Goal: Check status

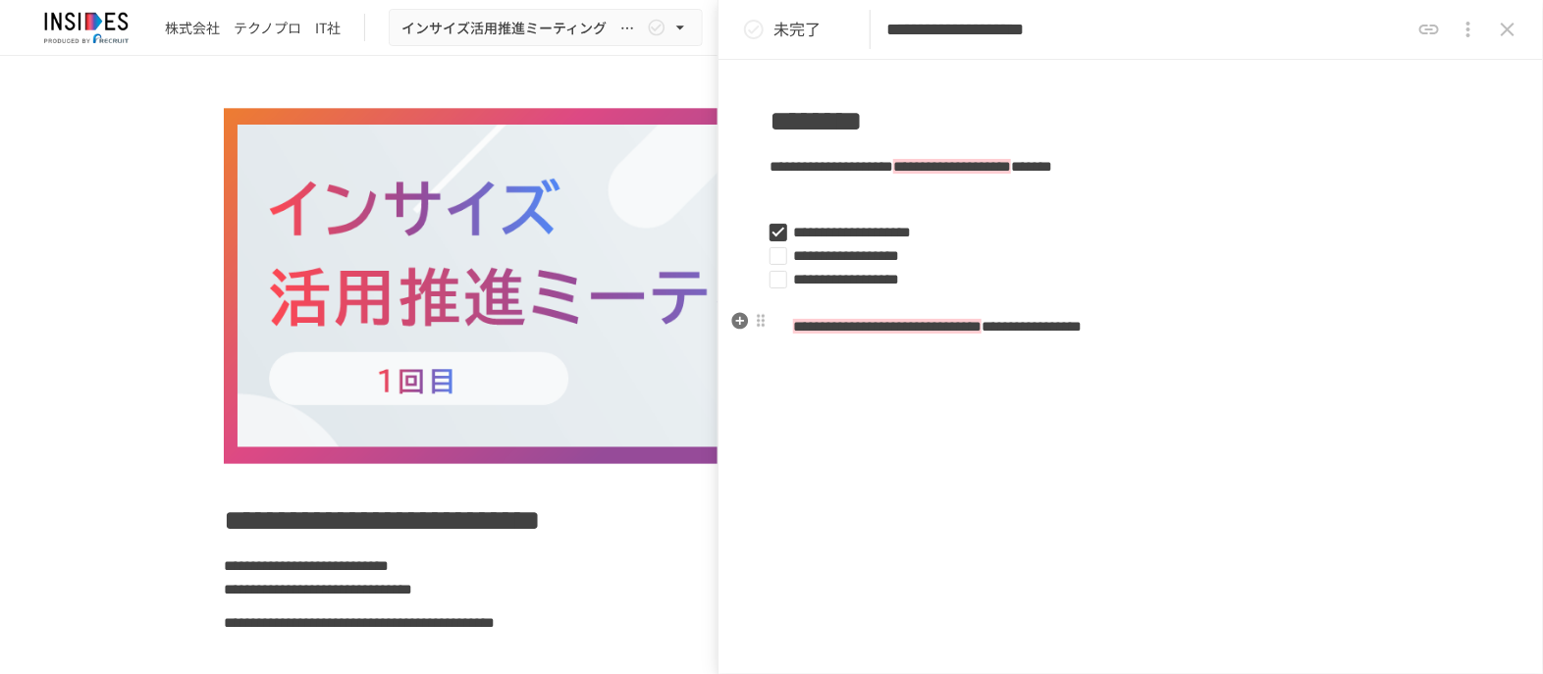
scroll to position [1002, 0]
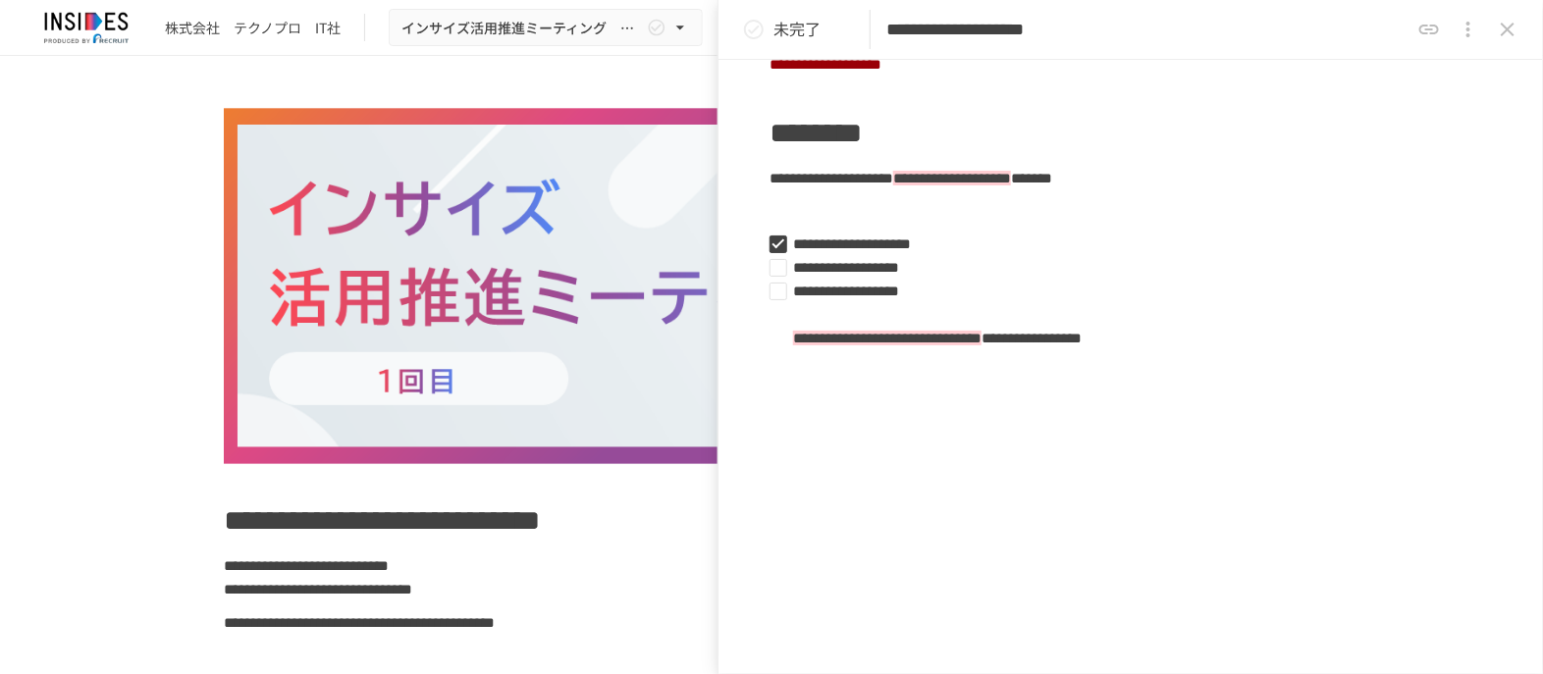
click at [540, 519] on span "**********" at bounding box center [382, 520] width 316 height 28
click at [1508, 28] on icon "close drawer" at bounding box center [1508, 30] width 14 height 14
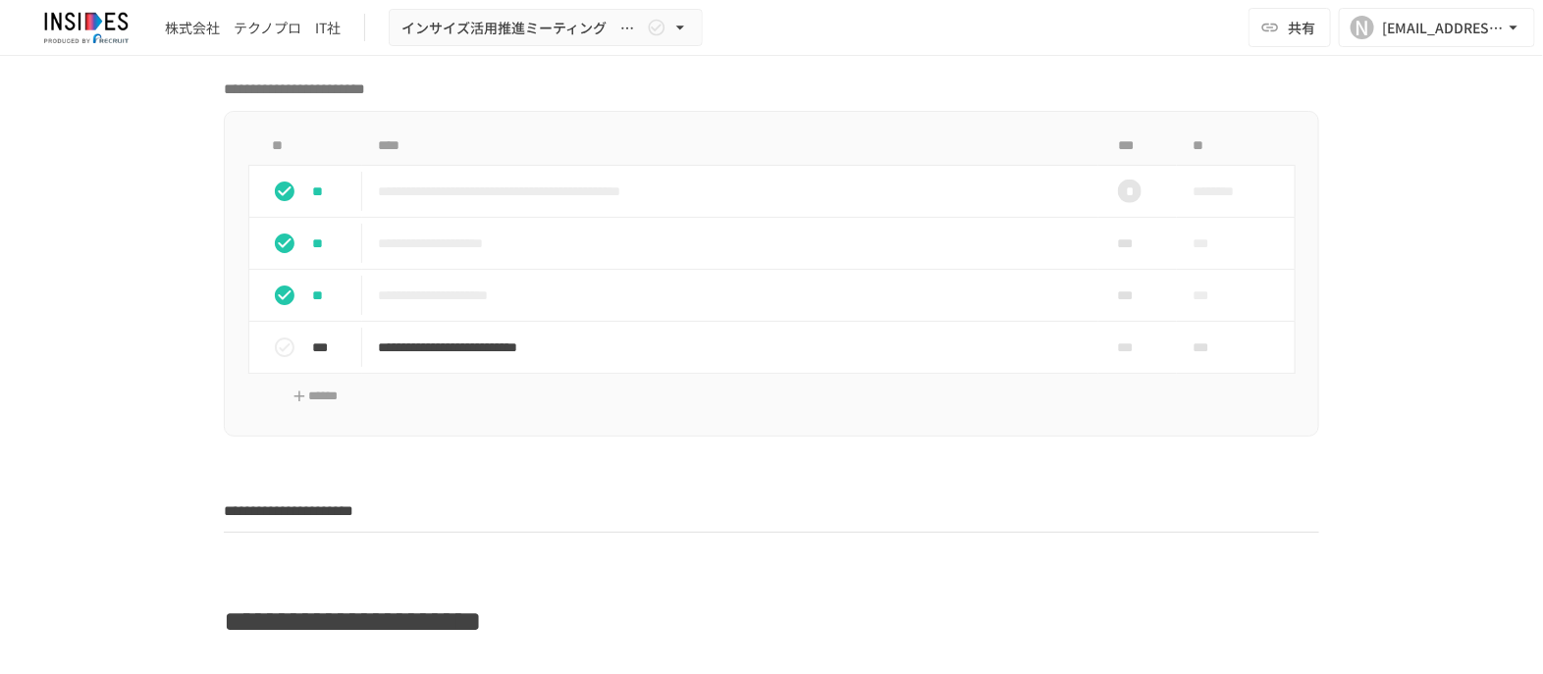
scroll to position [980, 0]
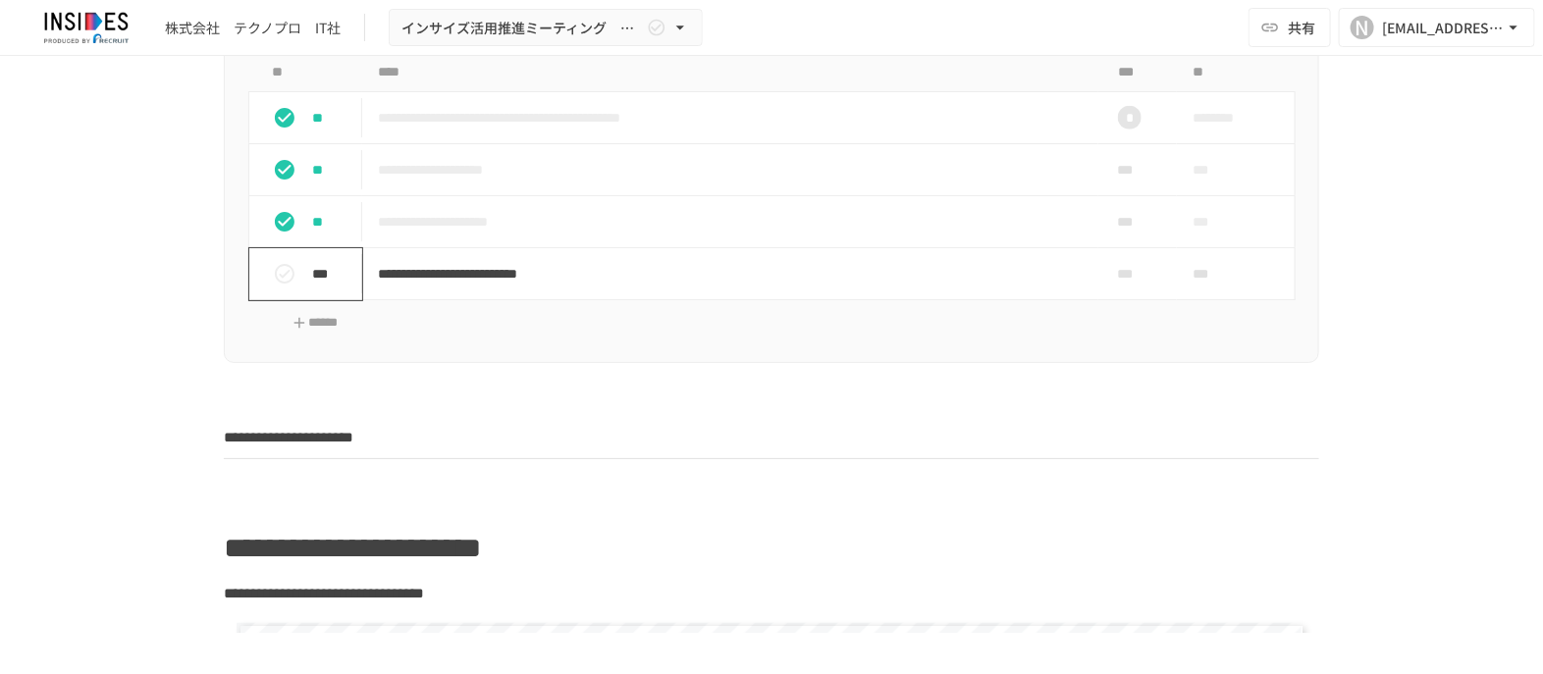
click at [275, 270] on icon "status" at bounding box center [285, 274] width 20 height 20
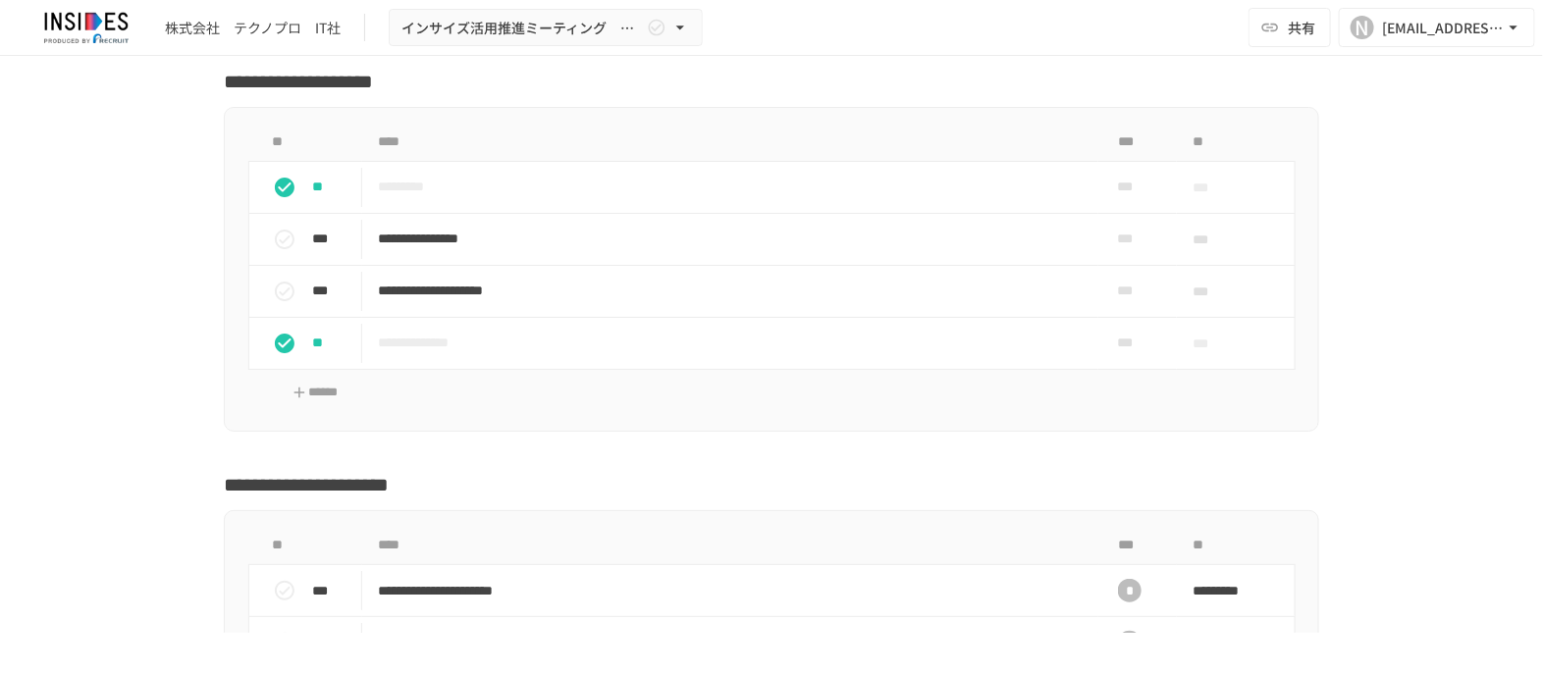
scroll to position [6133, 0]
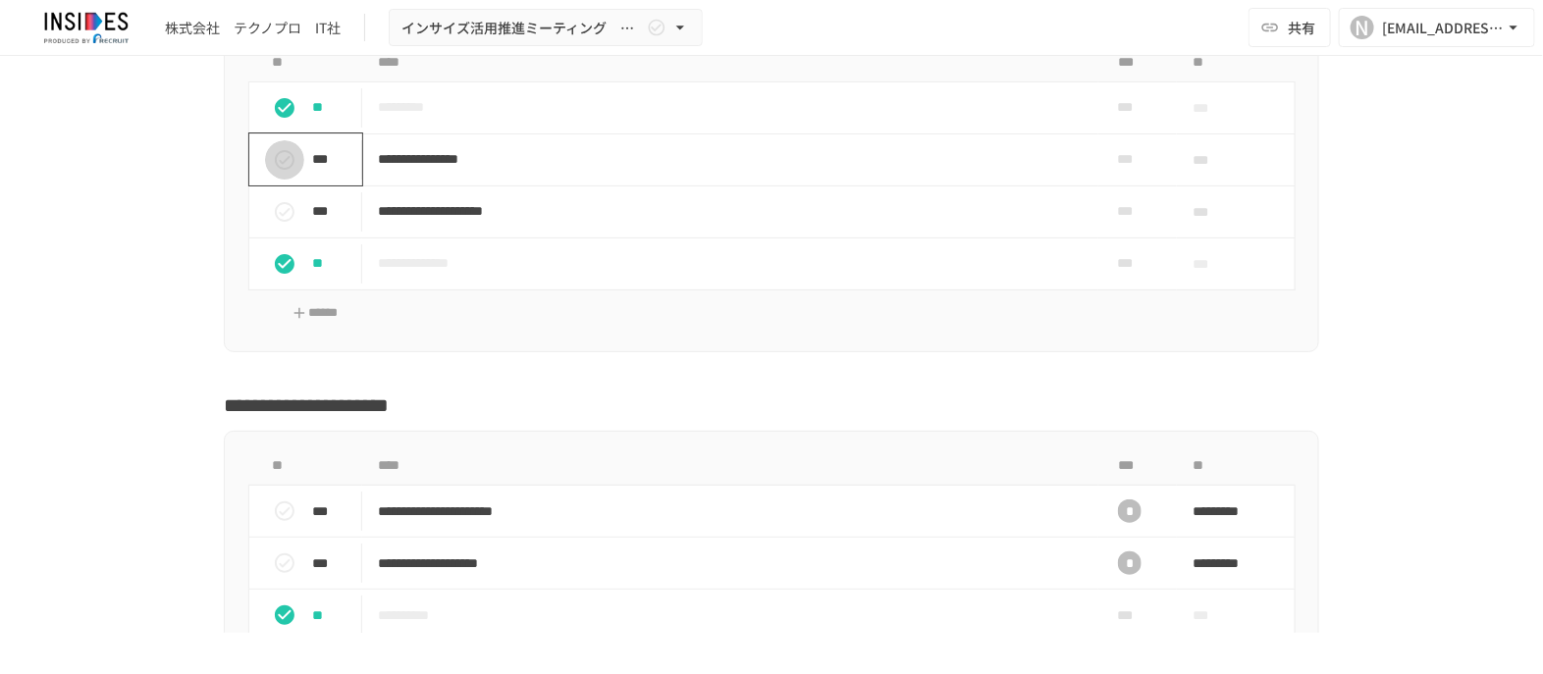
click at [275, 170] on icon "status" at bounding box center [285, 160] width 20 height 20
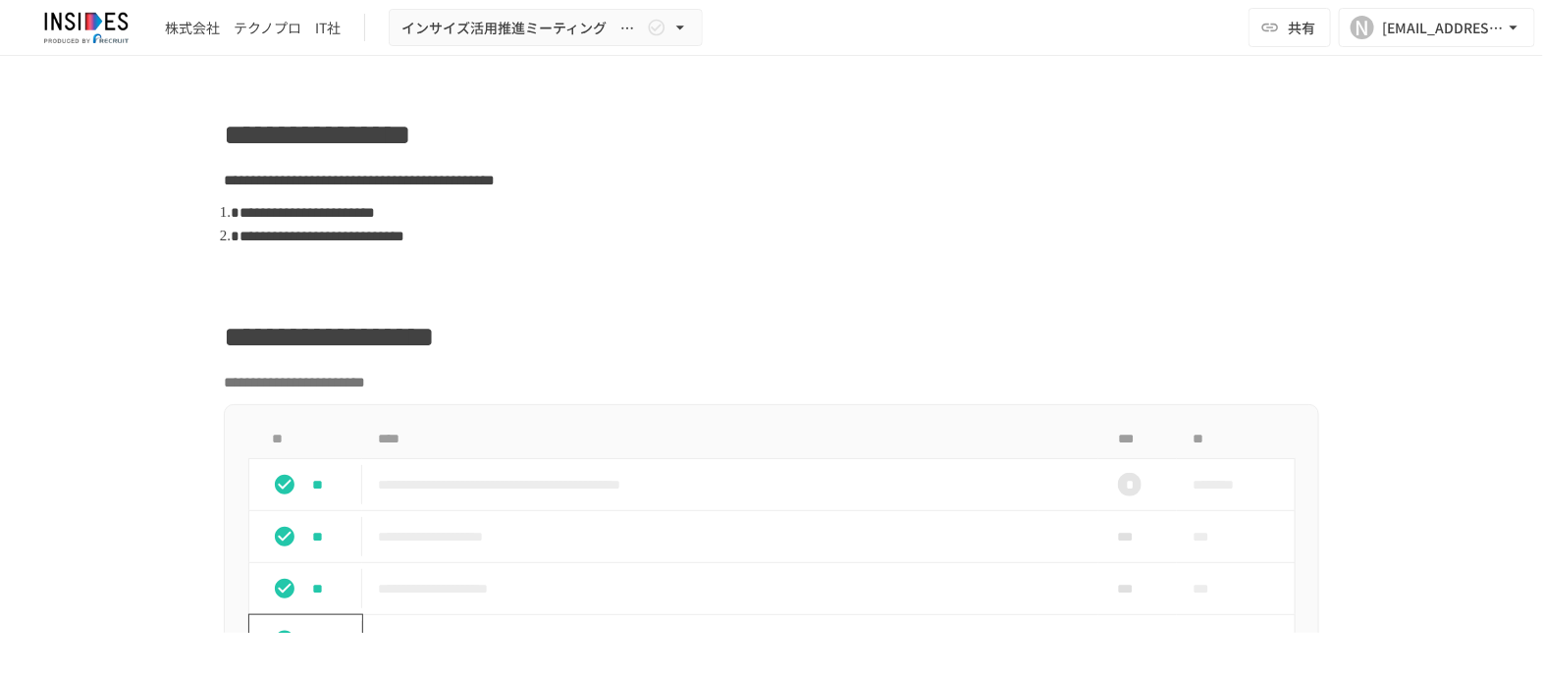
scroll to position [0, 0]
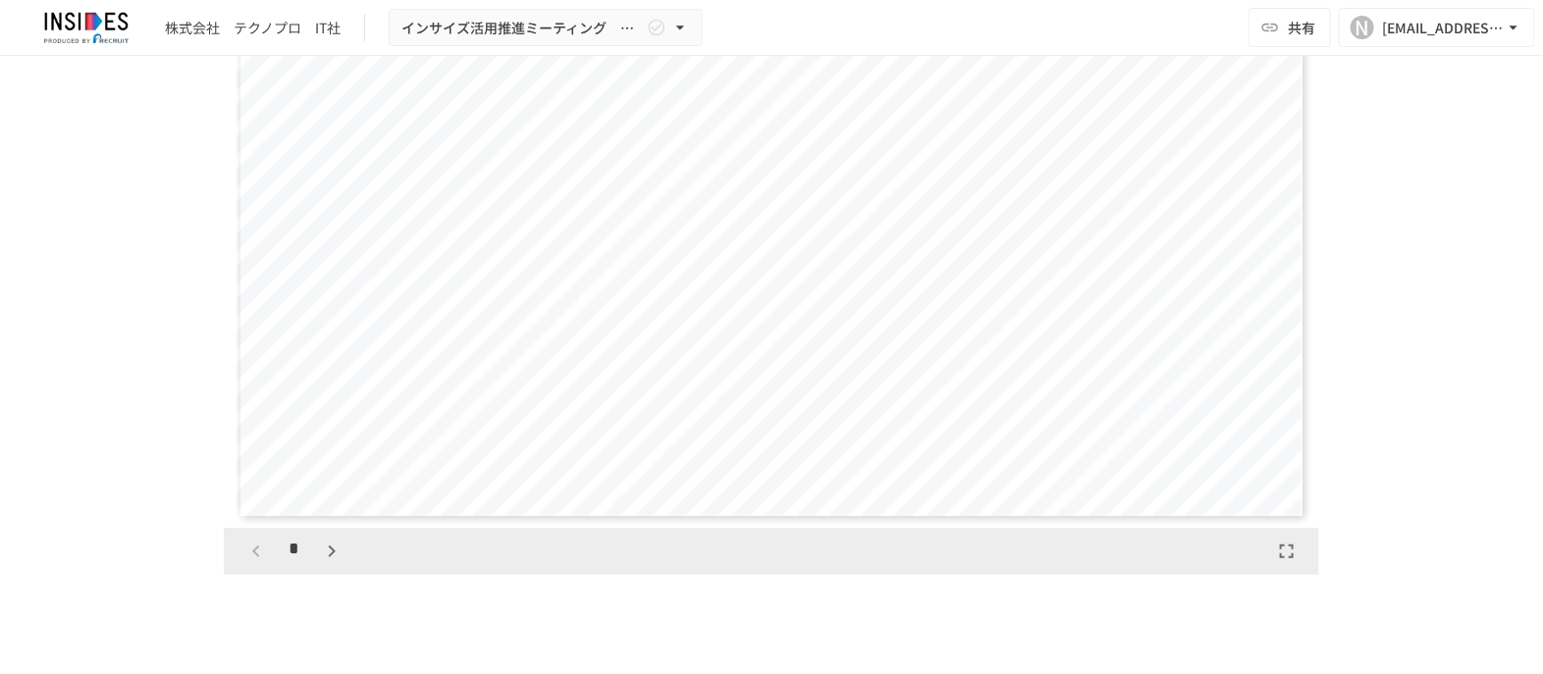
scroll to position [5219, 0]
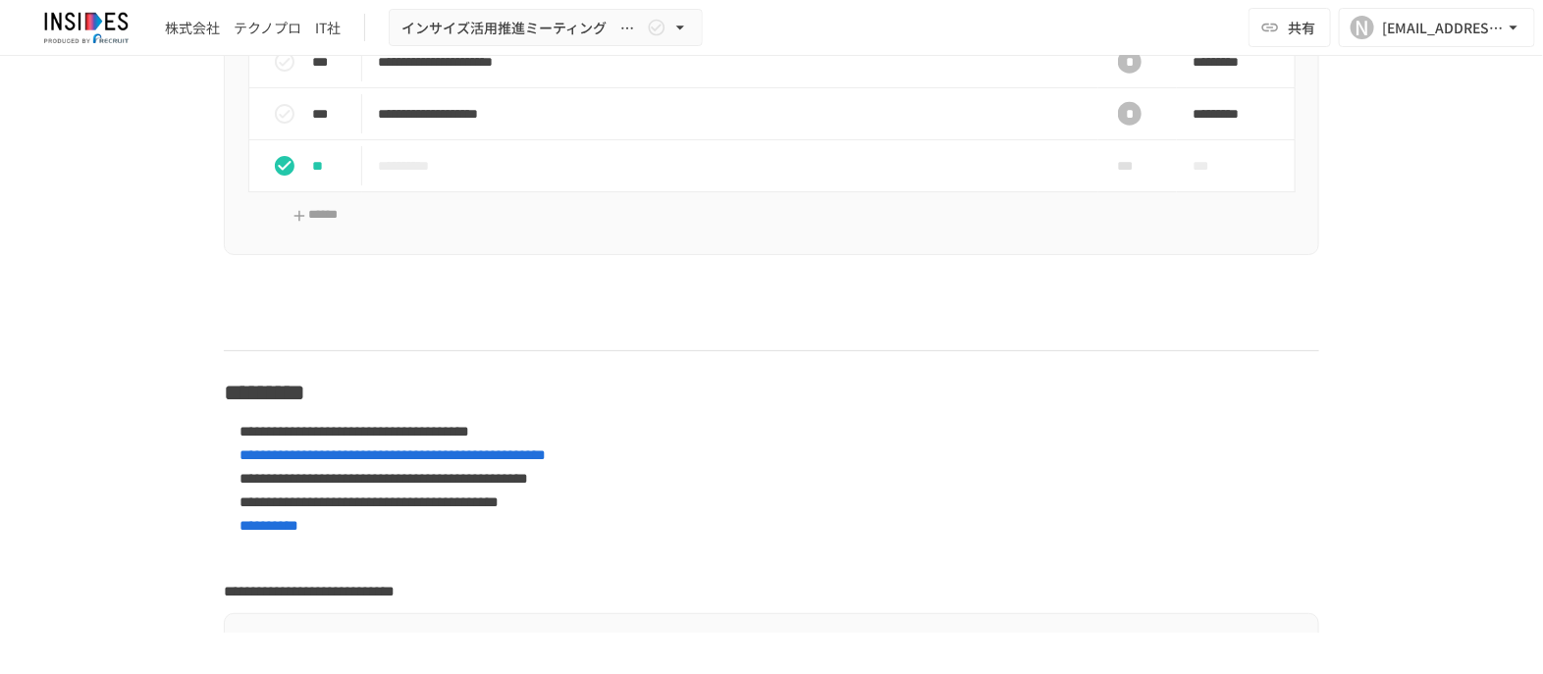
scroll to position [6569, 0]
